Goal: Use online tool/utility: Utilize a website feature to perform a specific function

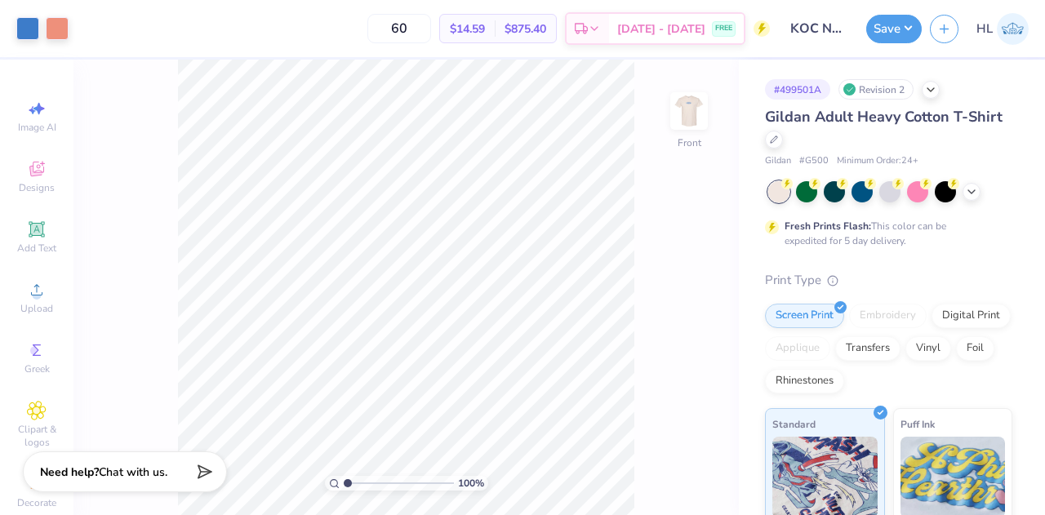
click at [1017, 37] on img at bounding box center [1013, 29] width 32 height 32
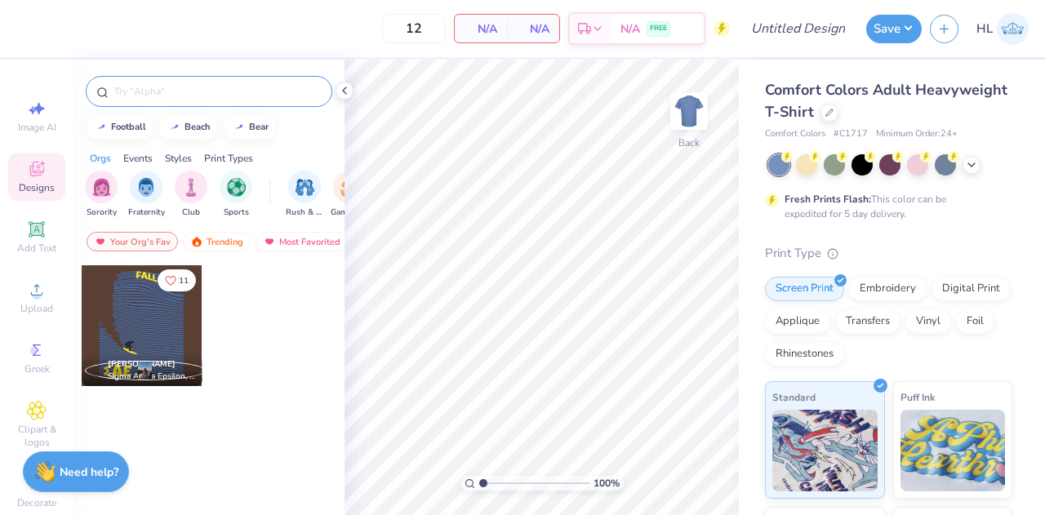
click at [154, 83] on input "text" at bounding box center [217, 91] width 209 height 16
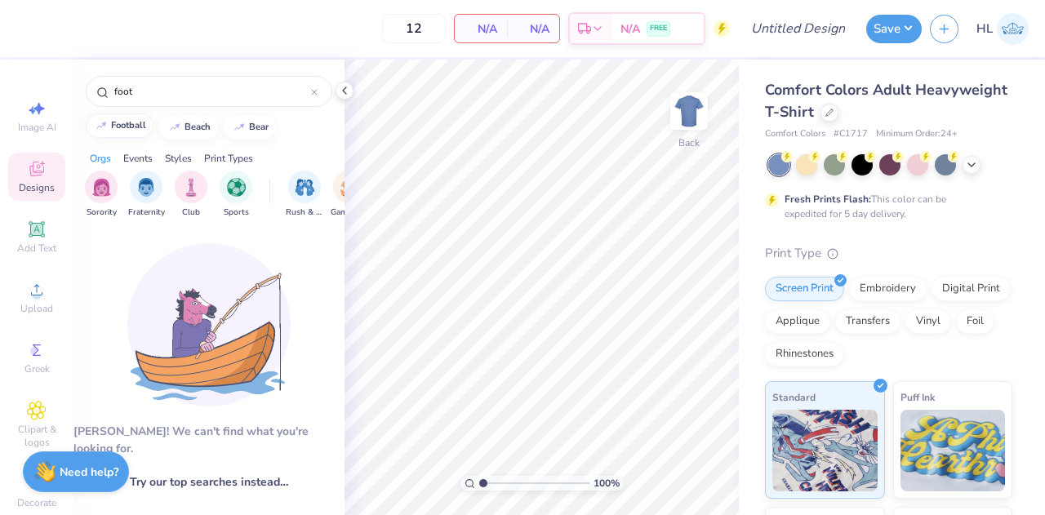
click at [136, 122] on div "football" at bounding box center [128, 125] width 35 height 9
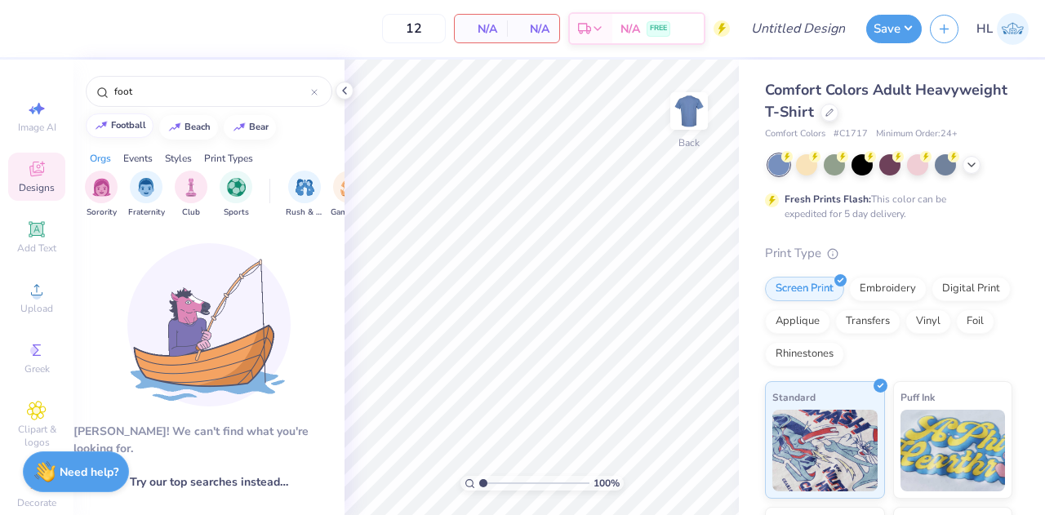
type input "football"
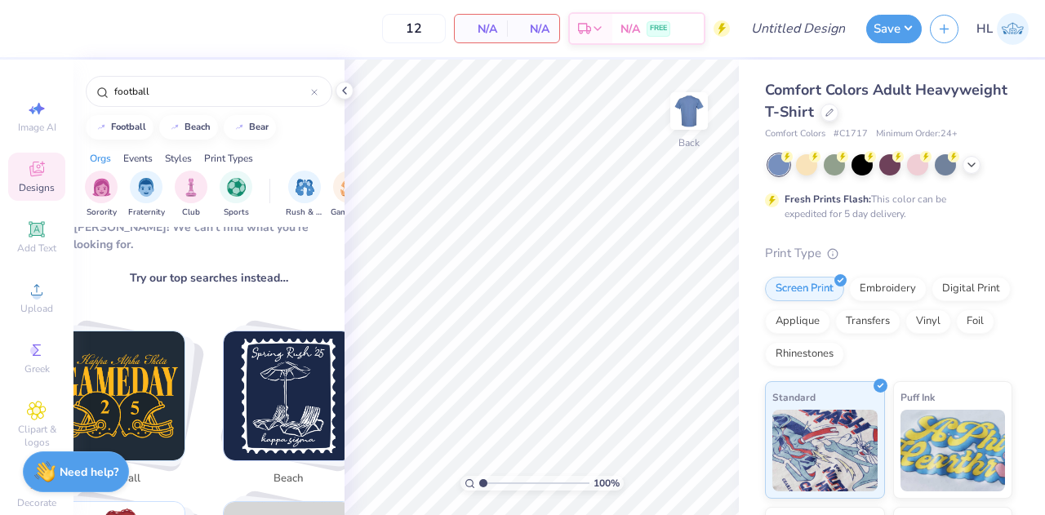
scroll to position [205, 0]
click at [137, 464] on div "football" at bounding box center [119, 478] width 65 height 29
click at [138, 390] on img "Stack Card Button football" at bounding box center [120, 395] width 129 height 129
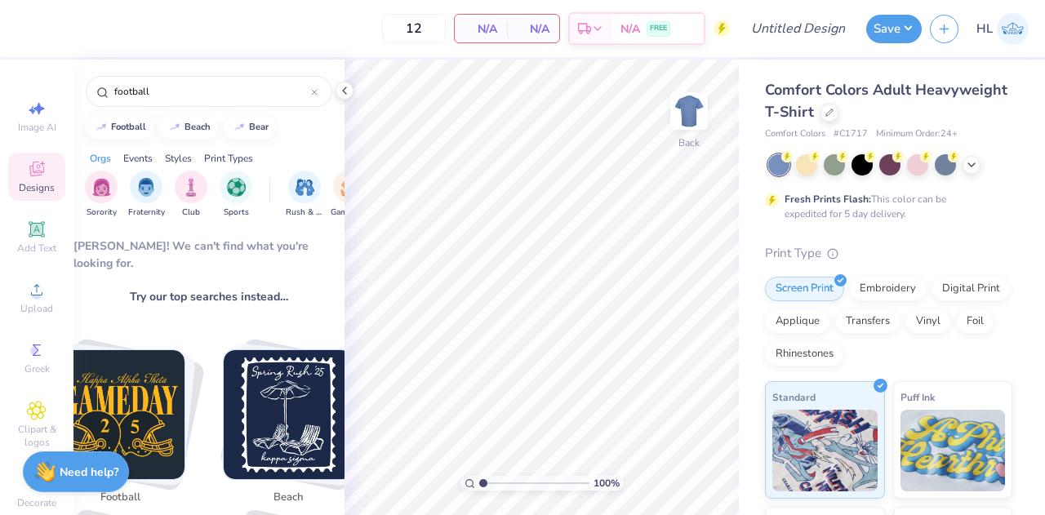
scroll to position [187, 0]
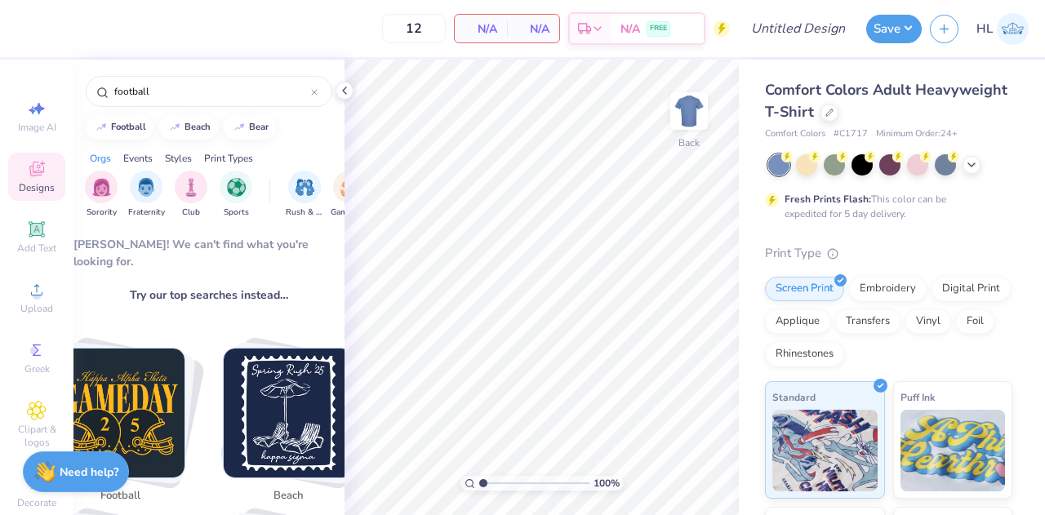
click at [153, 376] on img "Stack Card Button football" at bounding box center [120, 413] width 129 height 129
